Goal: Transaction & Acquisition: Purchase product/service

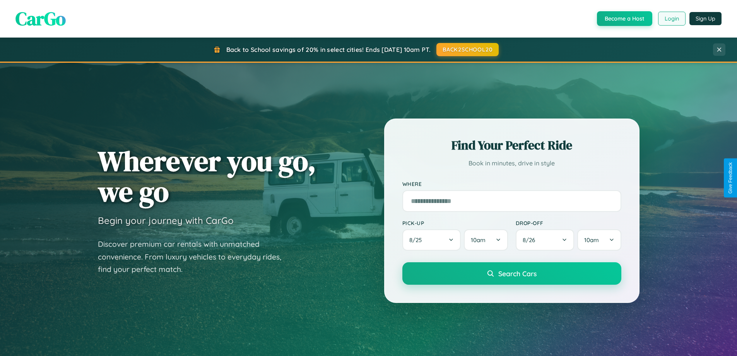
click at [671, 19] on button "Login" at bounding box center [671, 19] width 27 height 14
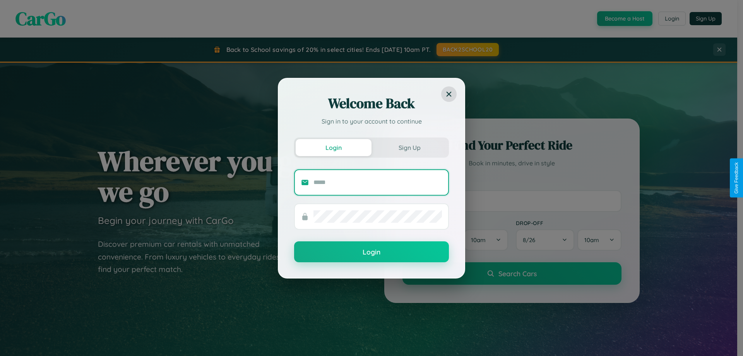
click at [378, 182] on input "text" at bounding box center [377, 182] width 128 height 12
type input "**********"
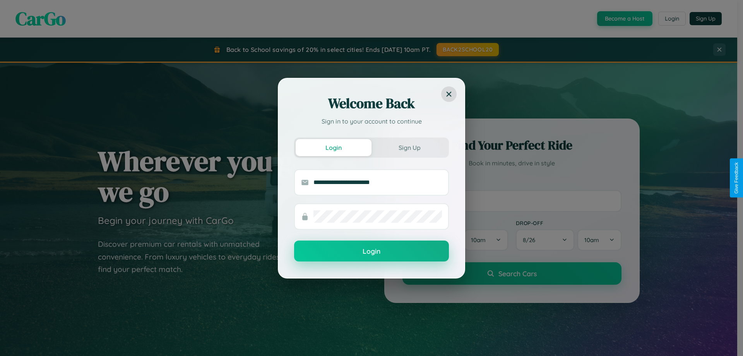
click at [371, 251] on button "Login" at bounding box center [371, 250] width 155 height 21
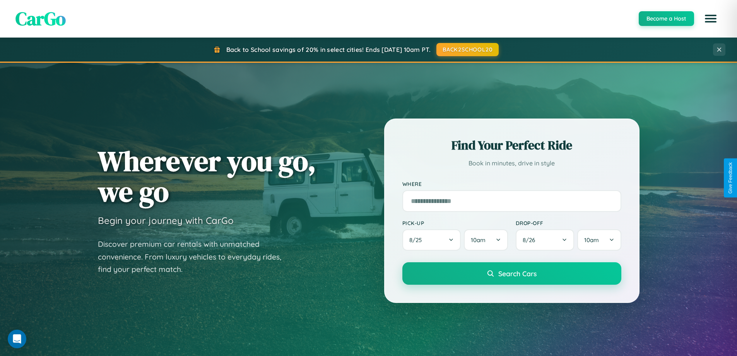
scroll to position [1243, 0]
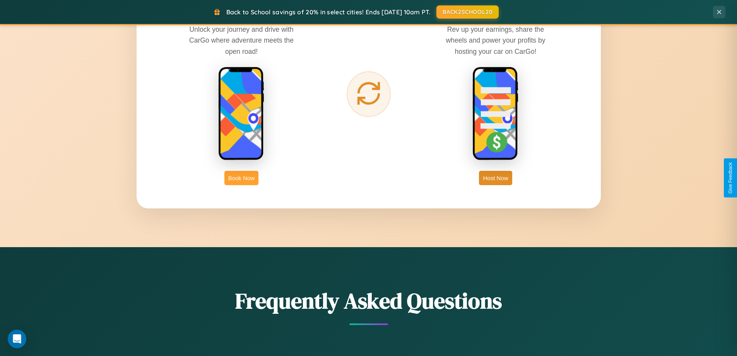
click at [241, 178] on button "Book Now" at bounding box center [241, 178] width 34 height 14
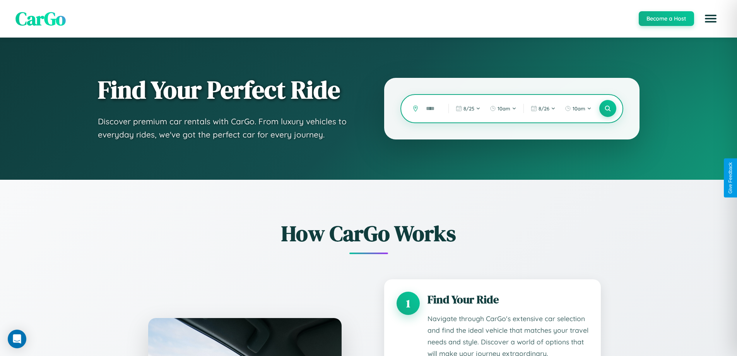
click at [431, 108] on input "text" at bounding box center [431, 109] width 19 height 14
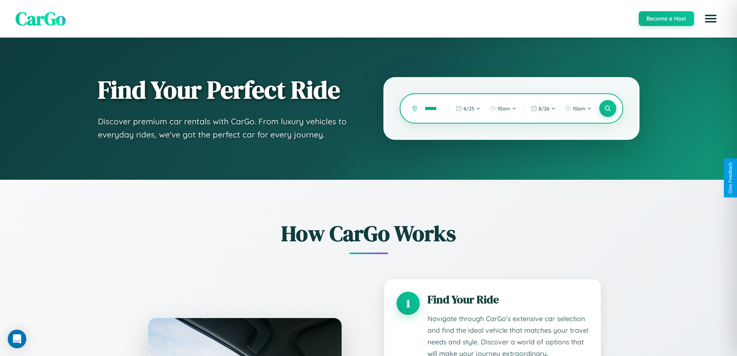
scroll to position [0, 15]
type input "*********"
click at [607, 108] on icon at bounding box center [607, 108] width 7 height 7
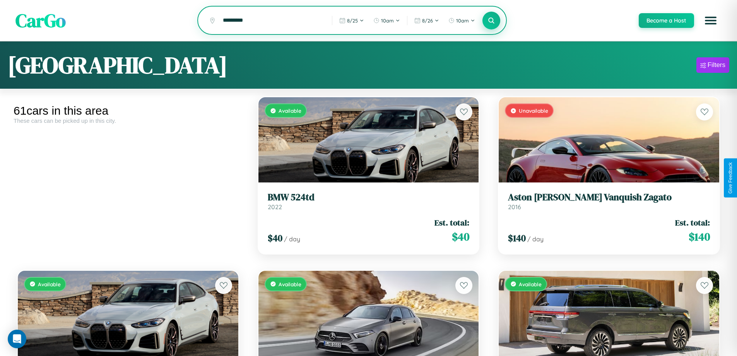
click at [491, 21] on icon at bounding box center [491, 20] width 7 height 7
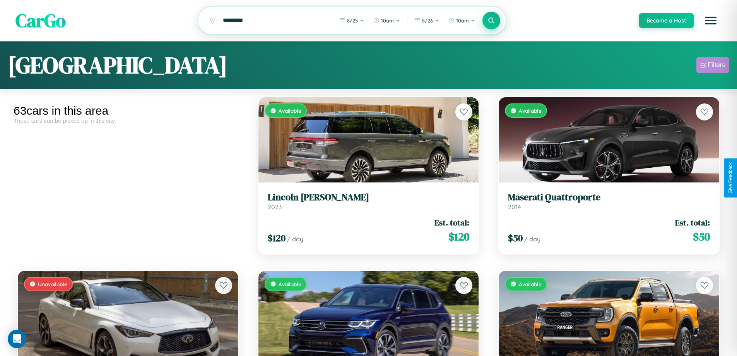
click at [713, 66] on div "Filters" at bounding box center [717, 65] width 18 height 8
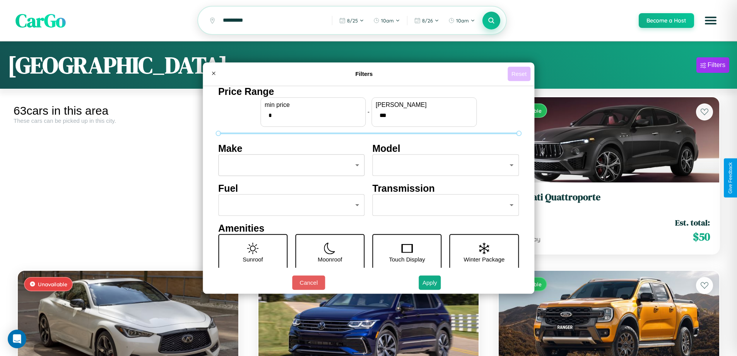
click at [520, 73] on button "Reset" at bounding box center [519, 74] width 23 height 14
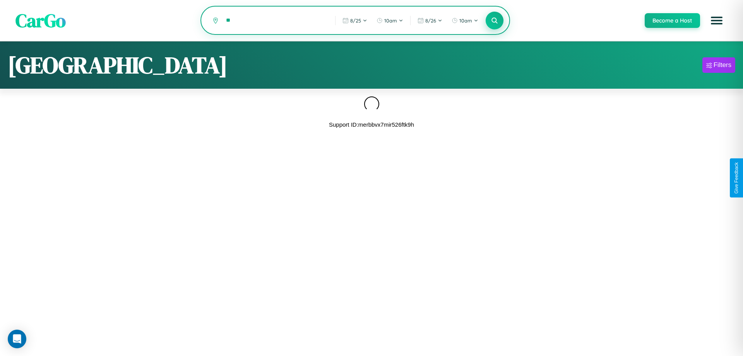
type input "*"
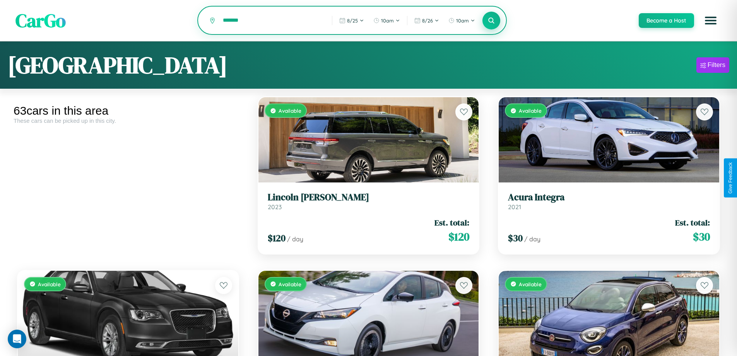
type input "*******"
click at [491, 21] on icon at bounding box center [491, 20] width 7 height 7
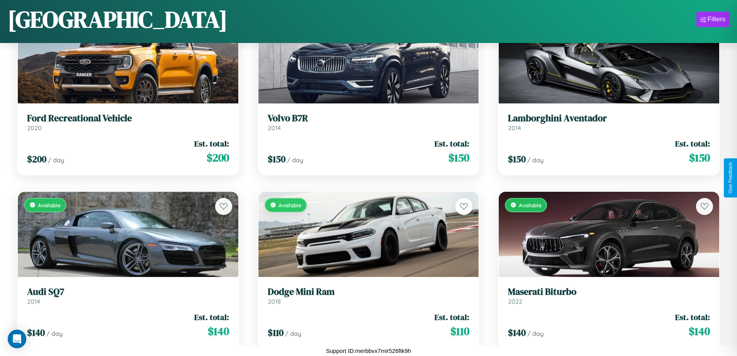
scroll to position [802, 0]
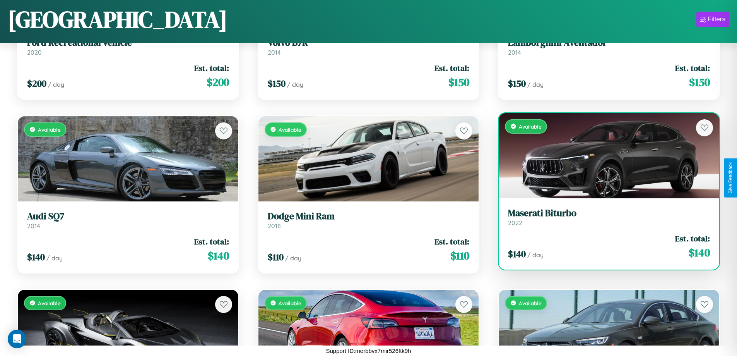
click at [604, 156] on div "Available" at bounding box center [609, 155] width 220 height 85
click at [604, 155] on div "Available" at bounding box center [609, 155] width 220 height 85
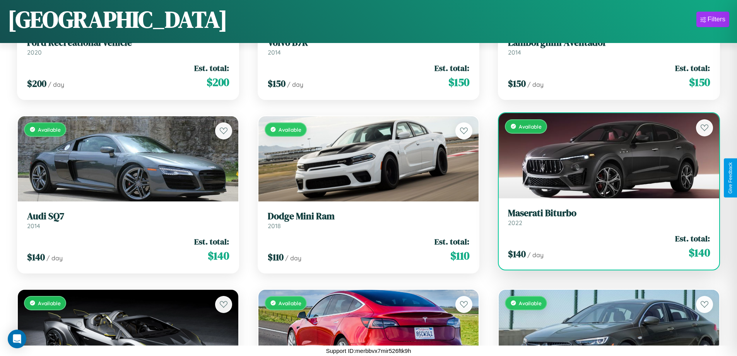
click at [604, 155] on div "Available" at bounding box center [609, 155] width 220 height 85
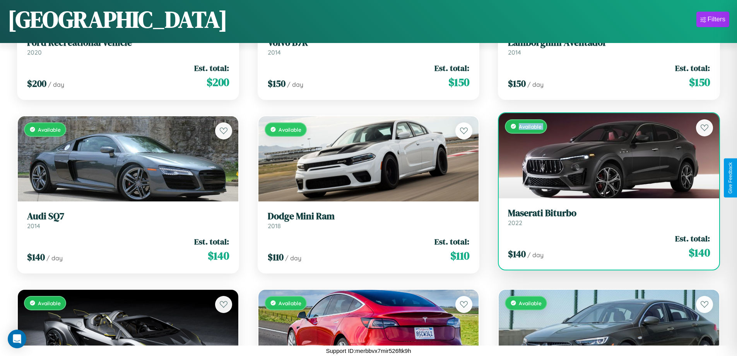
click at [604, 155] on div "Available" at bounding box center [609, 155] width 220 height 85
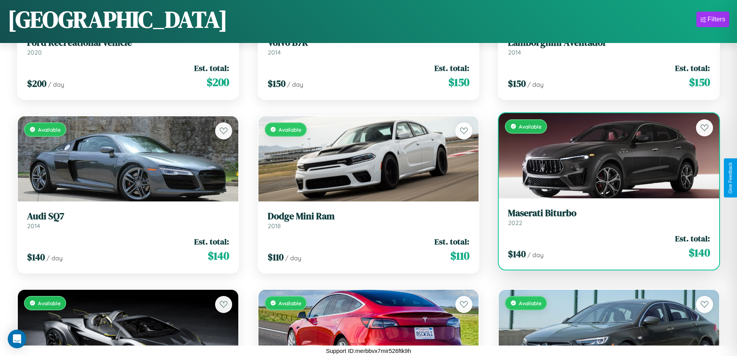
click at [604, 155] on div "Available" at bounding box center [609, 155] width 220 height 85
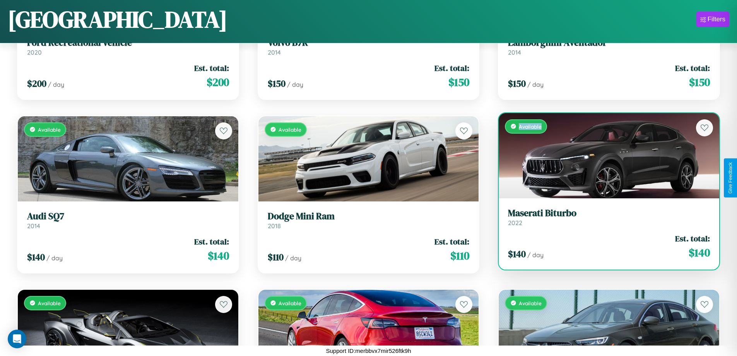
click at [604, 155] on div "Available" at bounding box center [609, 155] width 220 height 85
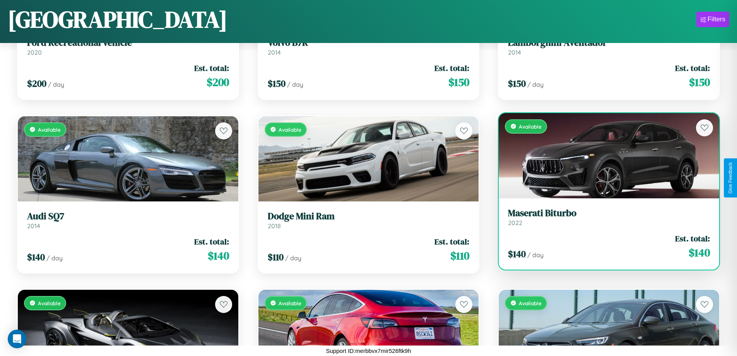
click at [604, 217] on h3 "Maserati Biturbo" at bounding box center [609, 212] width 202 height 11
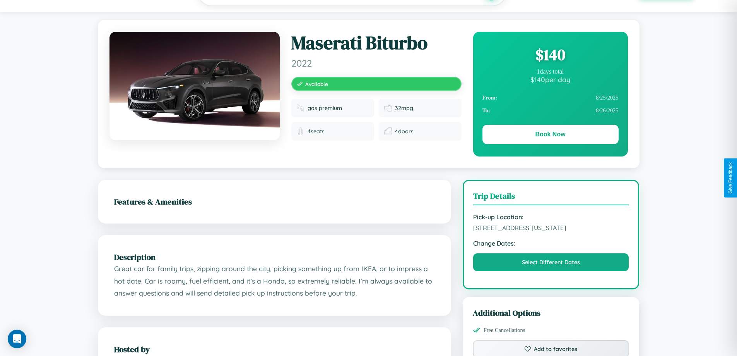
scroll to position [262, 0]
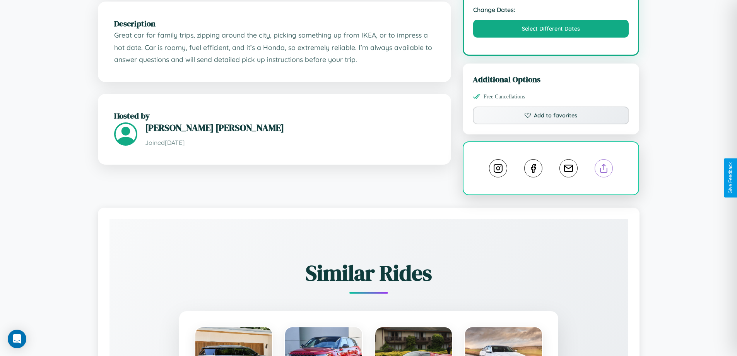
click at [604, 169] on line at bounding box center [604, 166] width 0 height 5
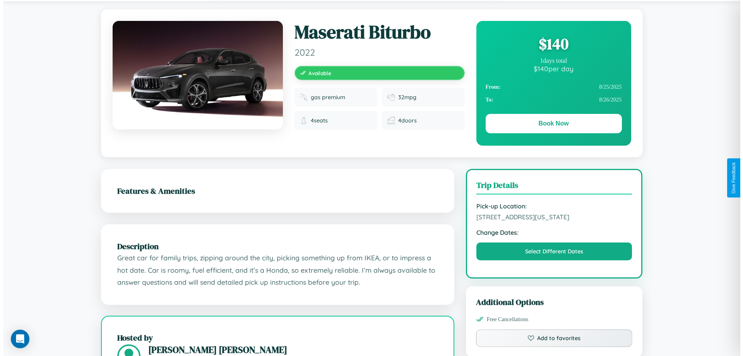
scroll to position [0, 0]
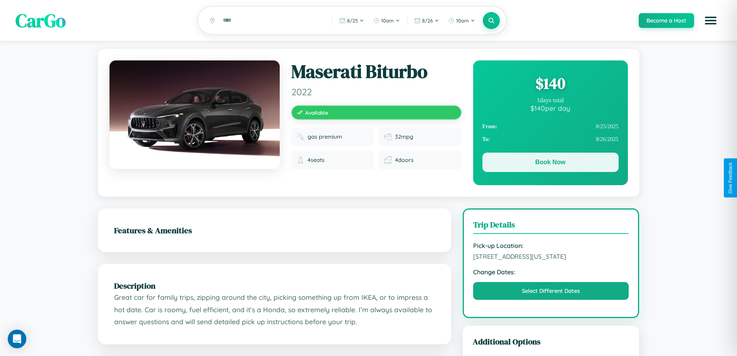
click at [550, 164] on button "Book Now" at bounding box center [550, 161] width 136 height 19
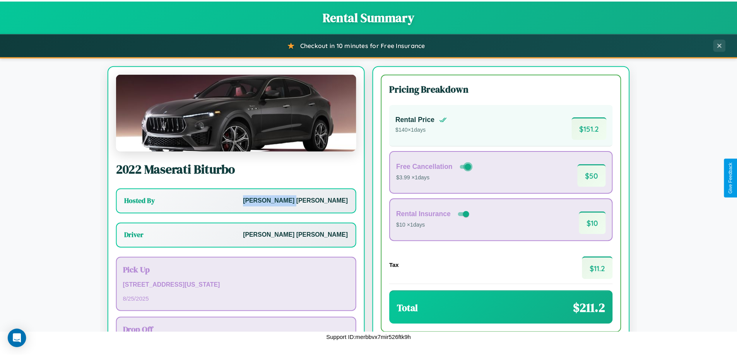
scroll to position [56, 0]
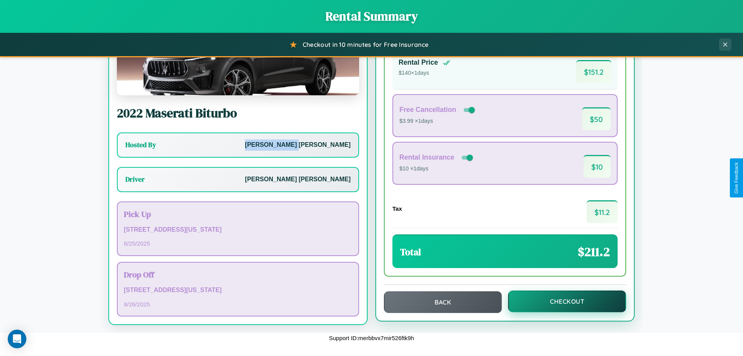
click at [562, 301] on button "Checkout" at bounding box center [567, 301] width 118 height 22
